Goal: Task Accomplishment & Management: Manage account settings

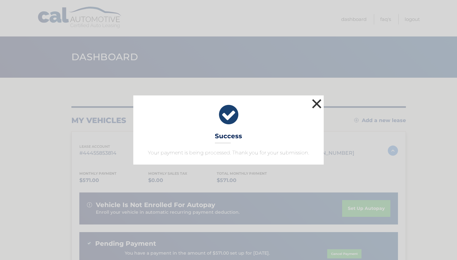
click at [320, 104] on button "×" at bounding box center [316, 103] width 13 height 13
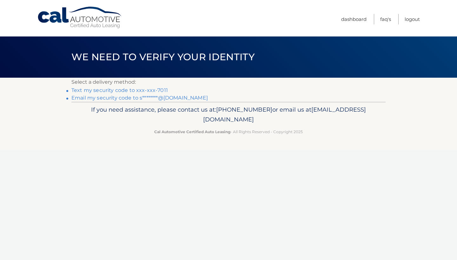
click at [151, 89] on link "Text my security code to xxx-xxx-7011" at bounding box center [119, 90] width 96 height 6
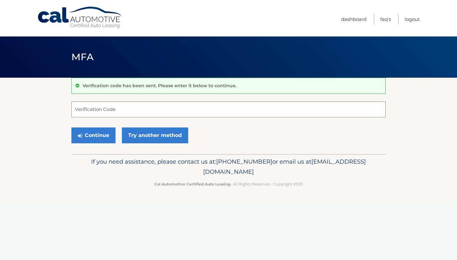
click at [144, 110] on input "Verification Code" at bounding box center [228, 110] width 314 height 16
type input "902987"
click at [99, 139] on button "Continue" at bounding box center [93, 136] width 44 height 16
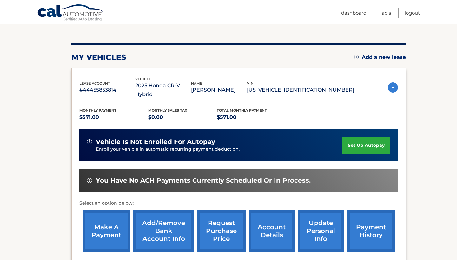
scroll to position [64, 0]
